Goal: Navigation & Orientation: Find specific page/section

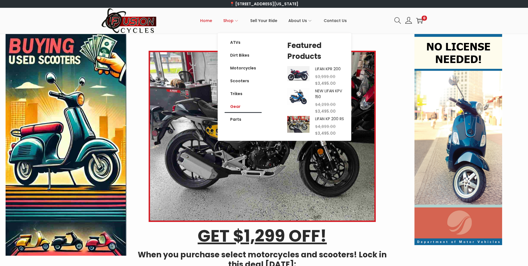
click at [239, 104] on link "Gear" at bounding box center [243, 106] width 37 height 13
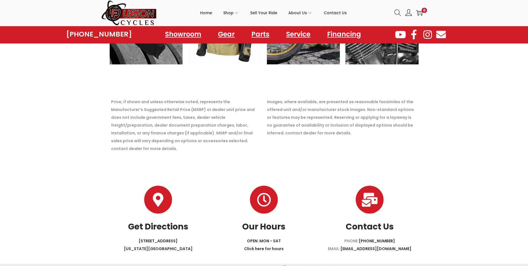
scroll to position [1043, 0]
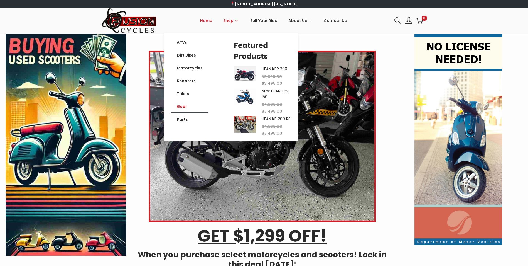
click at [181, 107] on link "Gear" at bounding box center [189, 106] width 37 height 13
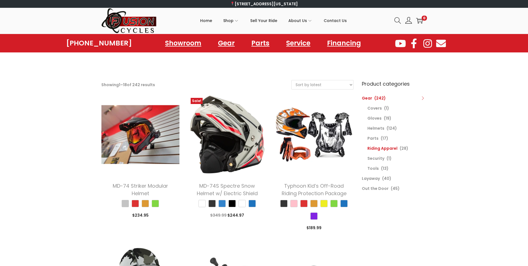
click at [388, 149] on link "Riding Apparel" at bounding box center [383, 148] width 30 height 6
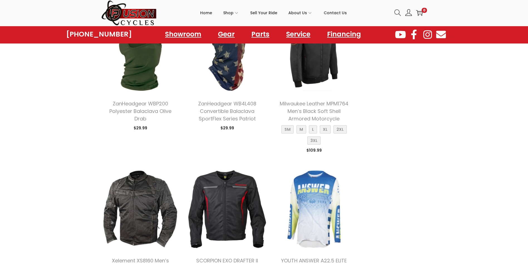
scroll to position [334, 0]
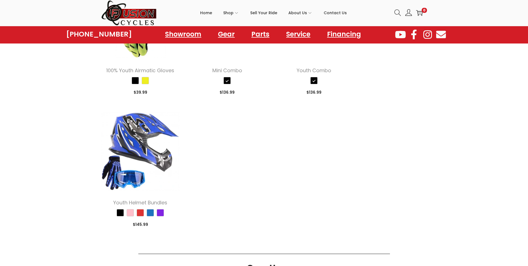
scroll to position [1418, 0]
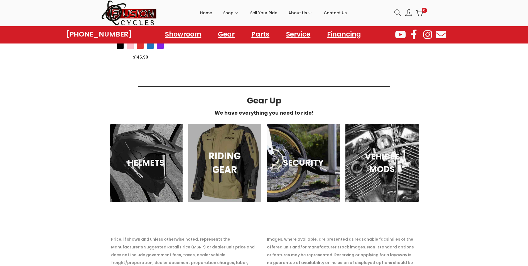
click at [219, 158] on h3 "RIDING GEAR" at bounding box center [224, 163] width 59 height 28
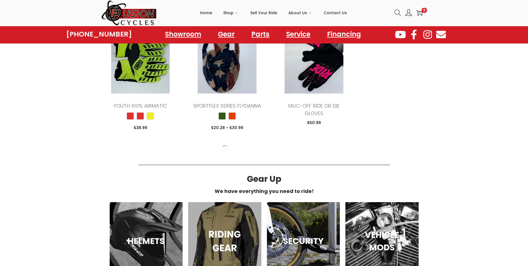
scroll to position [891, 0]
